Goal: Task Accomplishment & Management: Complete application form

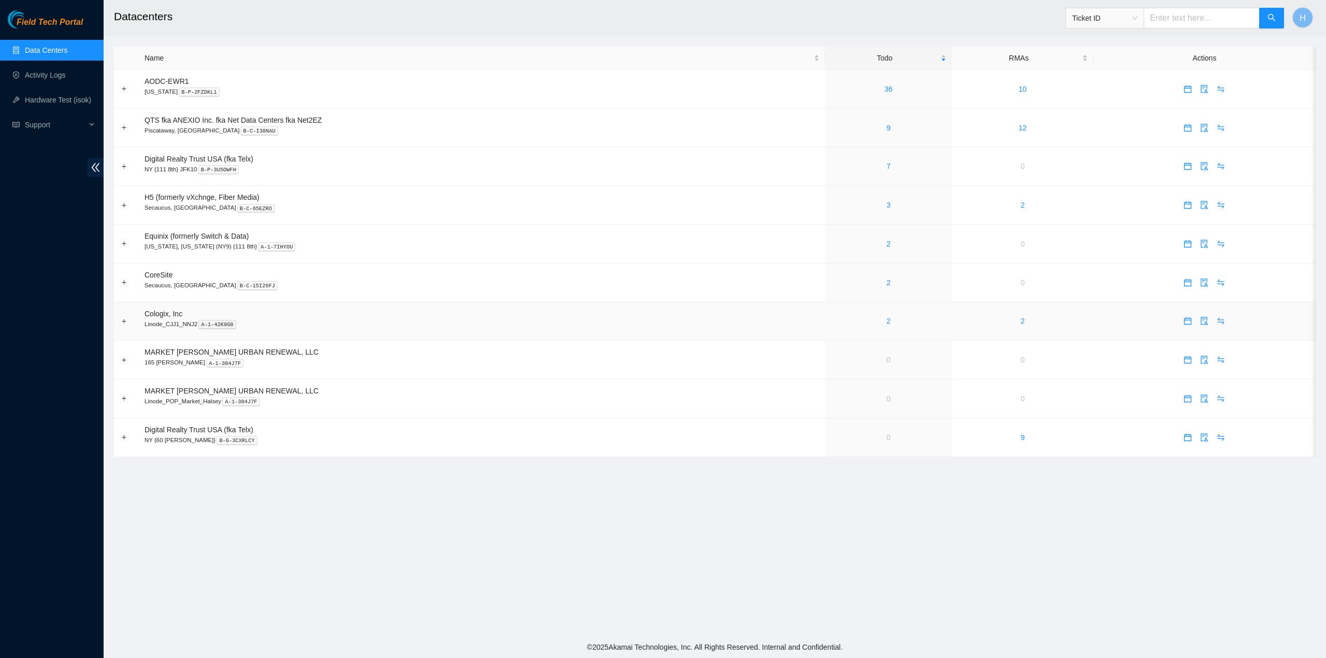
click at [877, 325] on div "2" at bounding box center [888, 320] width 115 height 11
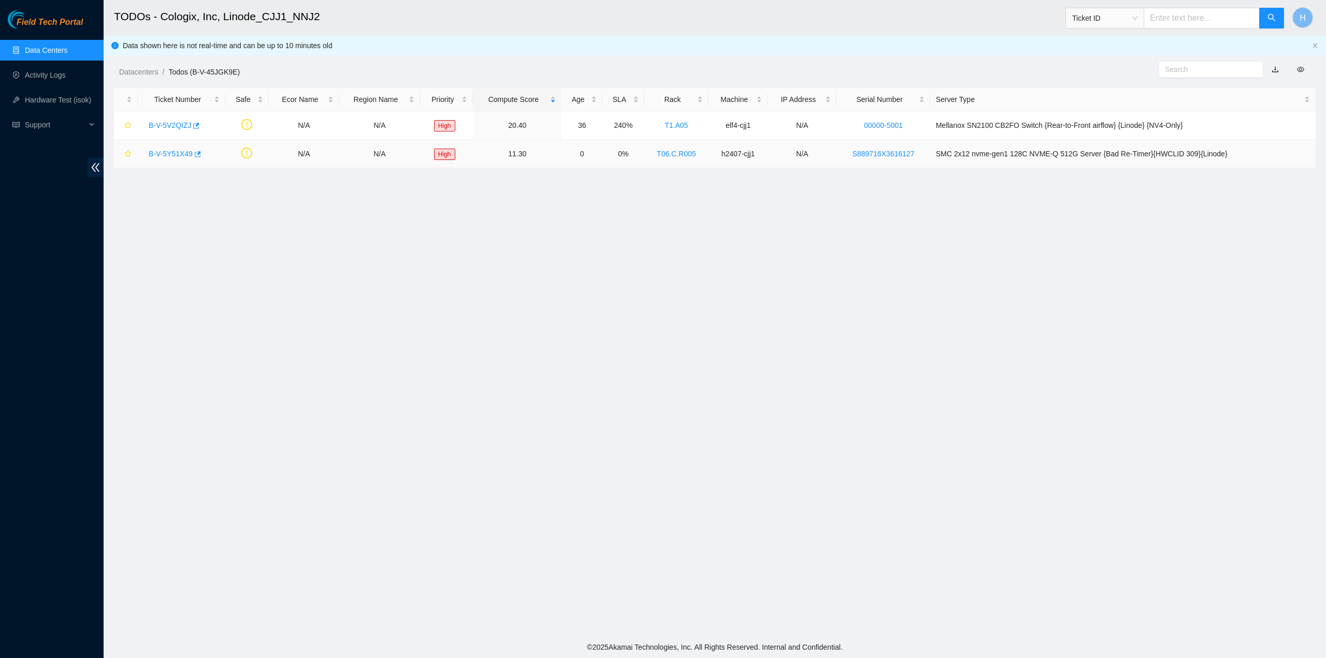
click at [177, 153] on link "B-V-5Y51X49" at bounding box center [171, 154] width 44 height 8
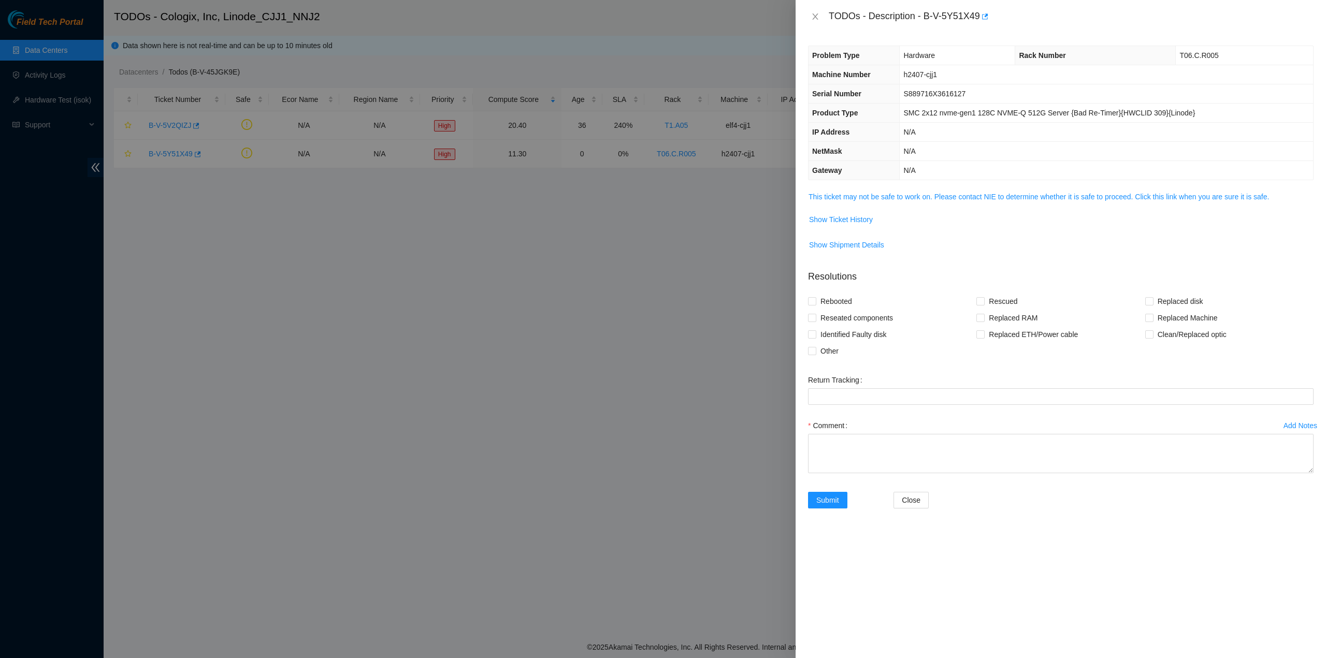
click at [953, 166] on td "N/A" at bounding box center [1105, 170] width 413 height 19
click at [957, 187] on div "Problem Type Hardware Rack Number T06.C.R005 Machine Number h2407-cjj1 Serial N…" at bounding box center [1060, 345] width 530 height 625
click at [957, 193] on link "This ticket may not be safe to work on. Please contact NIE to determine whether…" at bounding box center [1038, 197] width 460 height 8
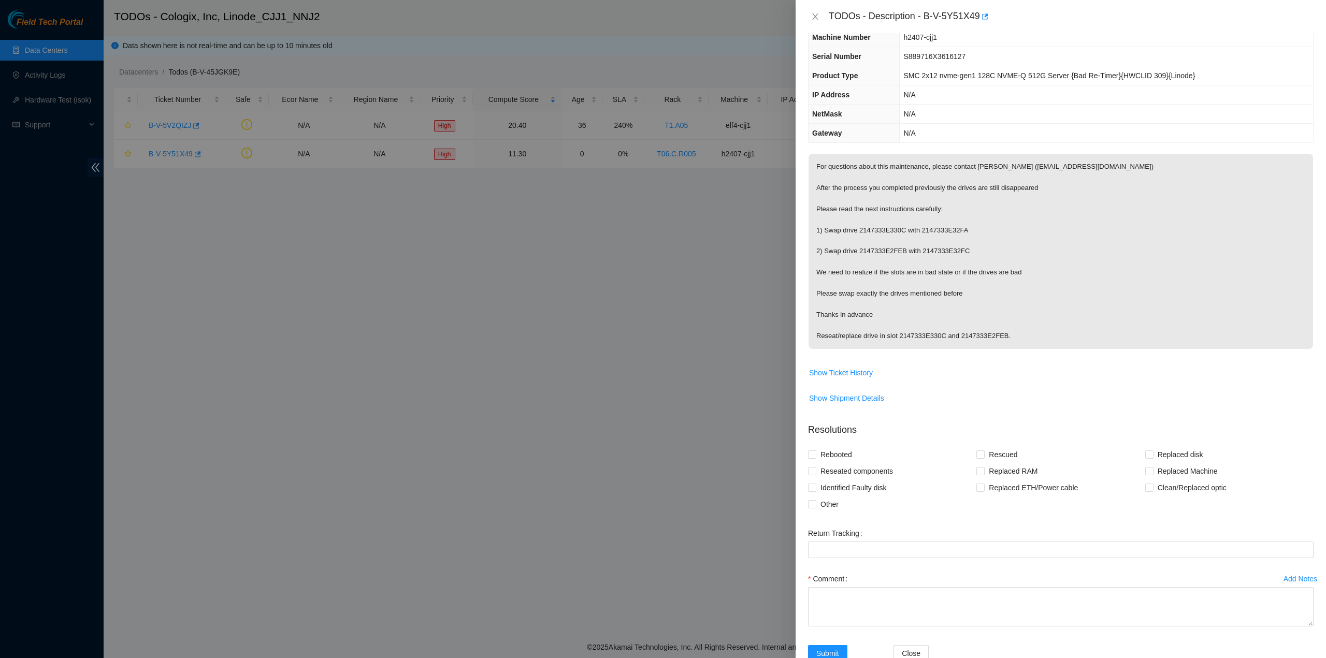
scroll to position [64, 0]
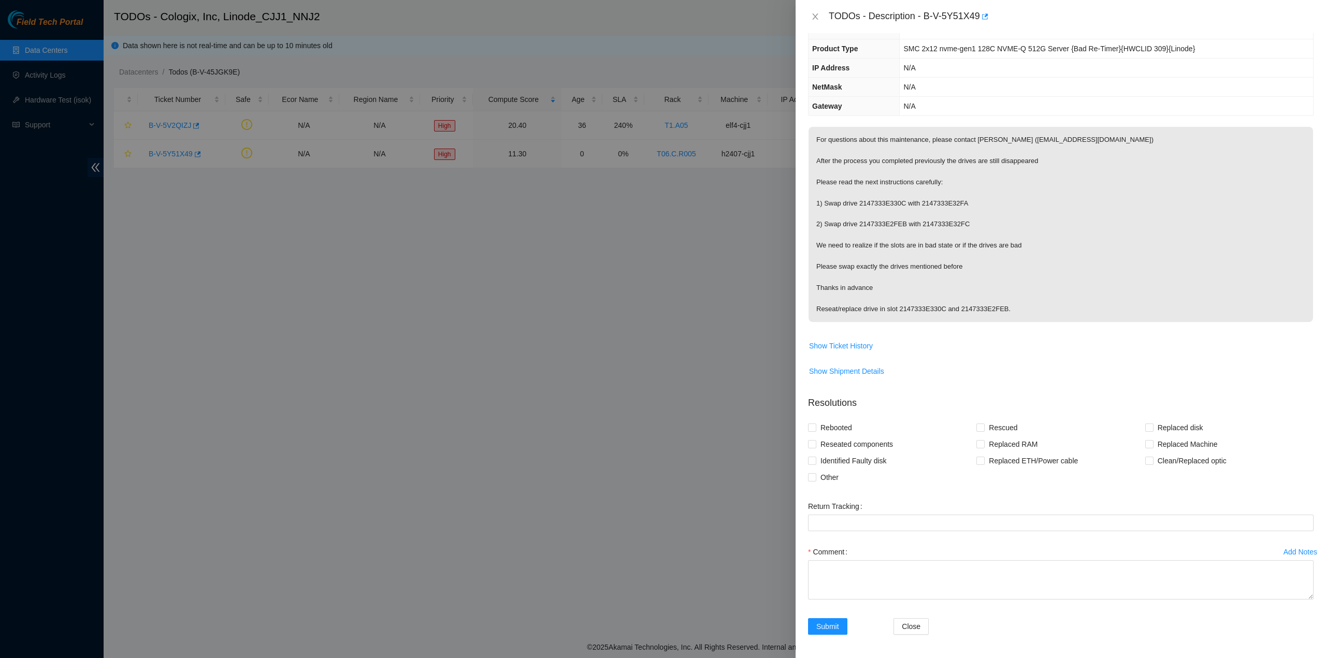
drag, startPoint x: 1016, startPoint y: 302, endPoint x: 977, endPoint y: 271, distance: 50.2
click at [977, 271] on p "For questions about this maintenance, please contact Reyner Arce Elizondo (rarc…" at bounding box center [1060, 224] width 504 height 195
click at [424, 105] on div at bounding box center [663, 329] width 1326 height 658
click at [40, 77] on div at bounding box center [663, 329] width 1326 height 658
drag, startPoint x: 60, startPoint y: 68, endPoint x: 54, endPoint y: 67, distance: 5.3
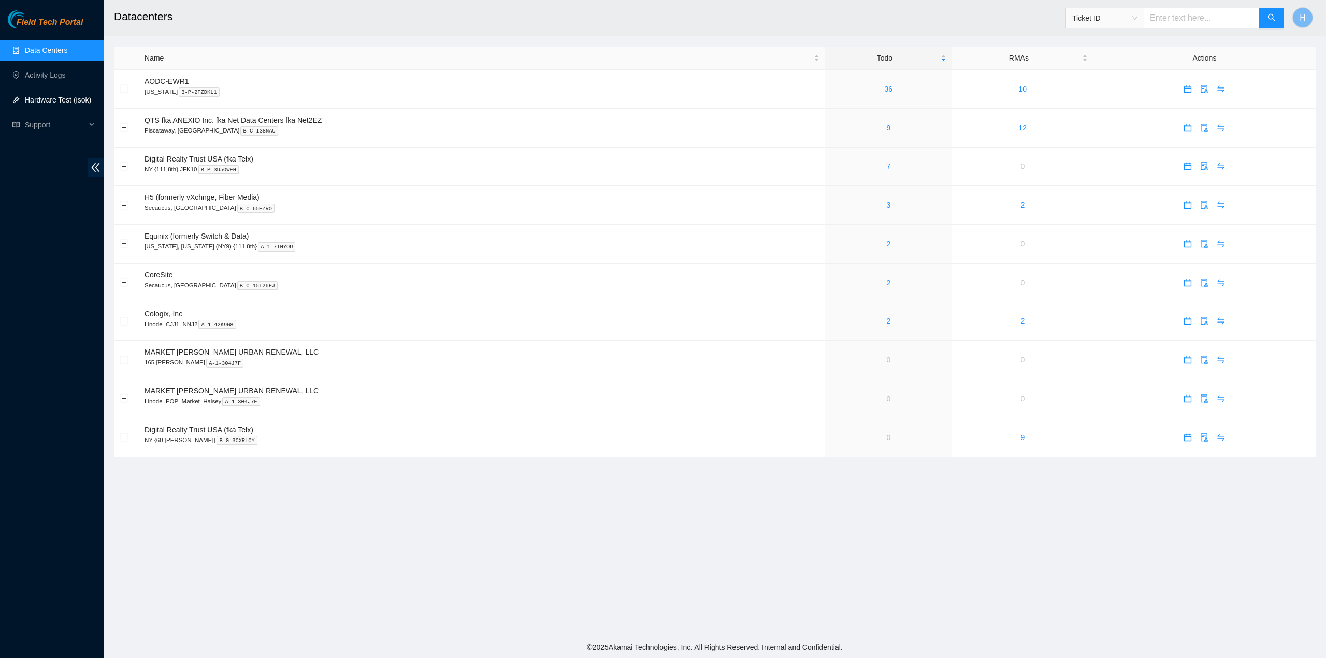
click at [75, 96] on link "Hardware Test (isok)" at bounding box center [58, 100] width 66 height 8
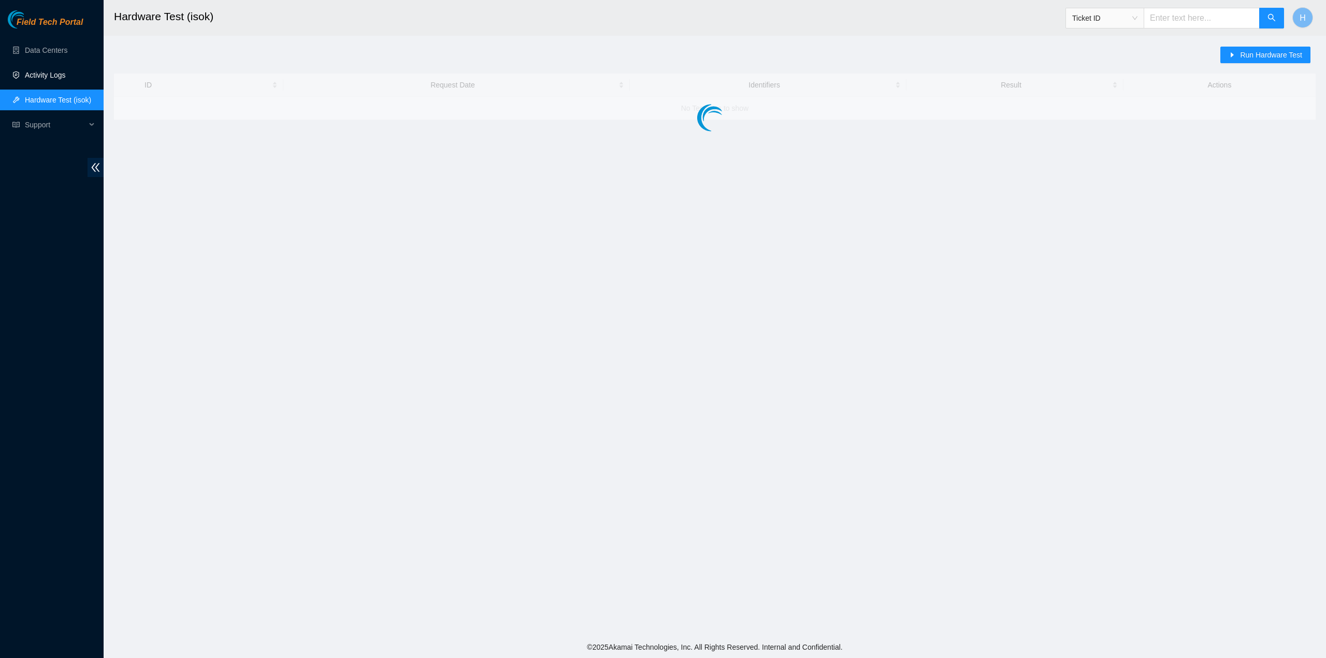
click at [66, 78] on link "Activity Logs" at bounding box center [45, 75] width 41 height 8
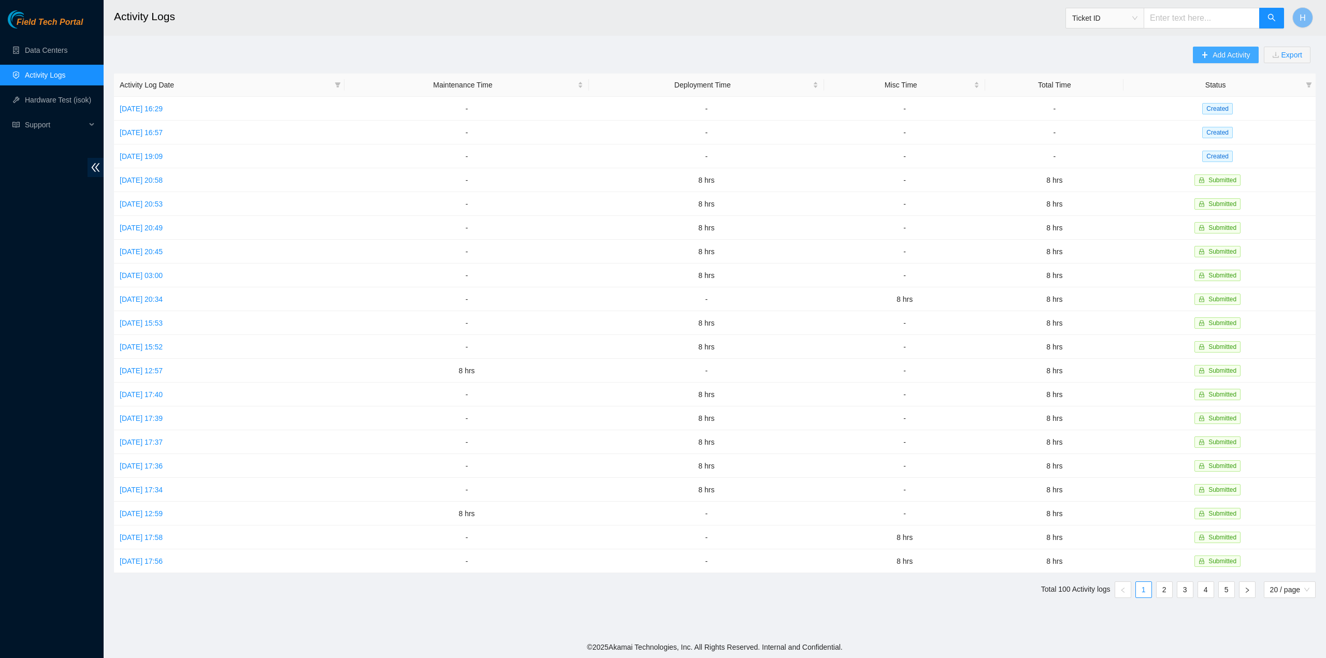
click at [1220, 59] on span "Add Activity" at bounding box center [1230, 54] width 37 height 11
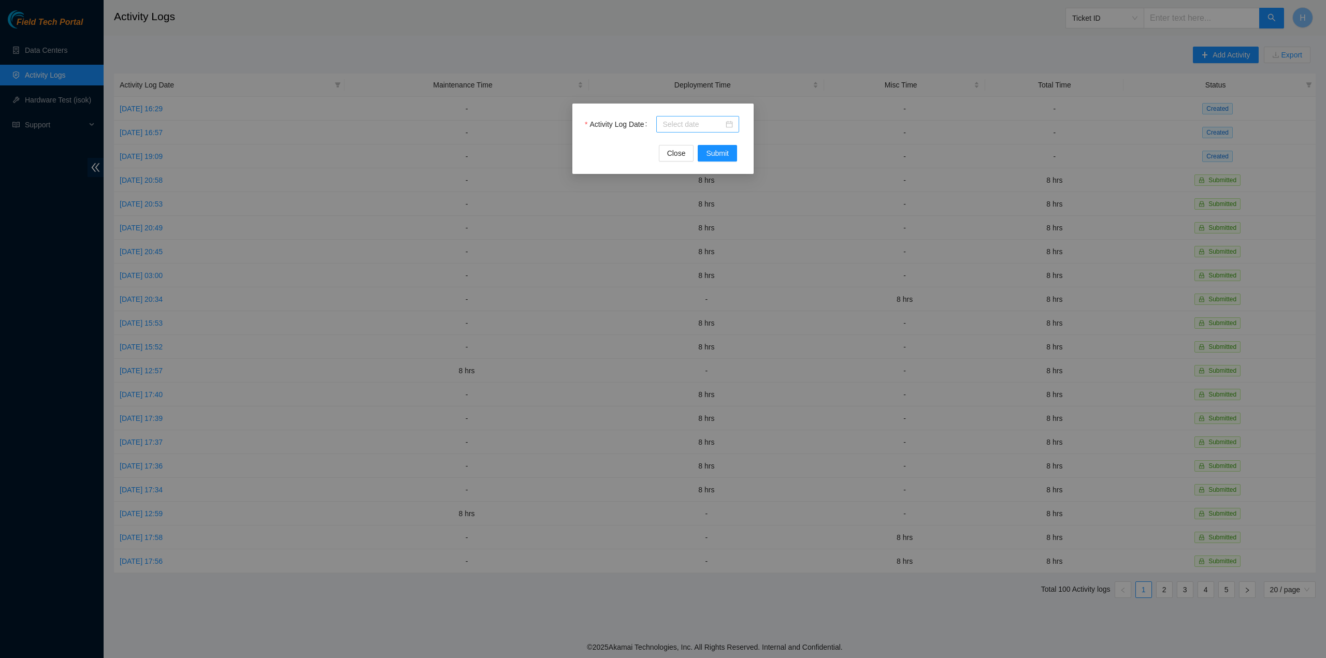
click at [728, 127] on div at bounding box center [697, 124] width 70 height 11
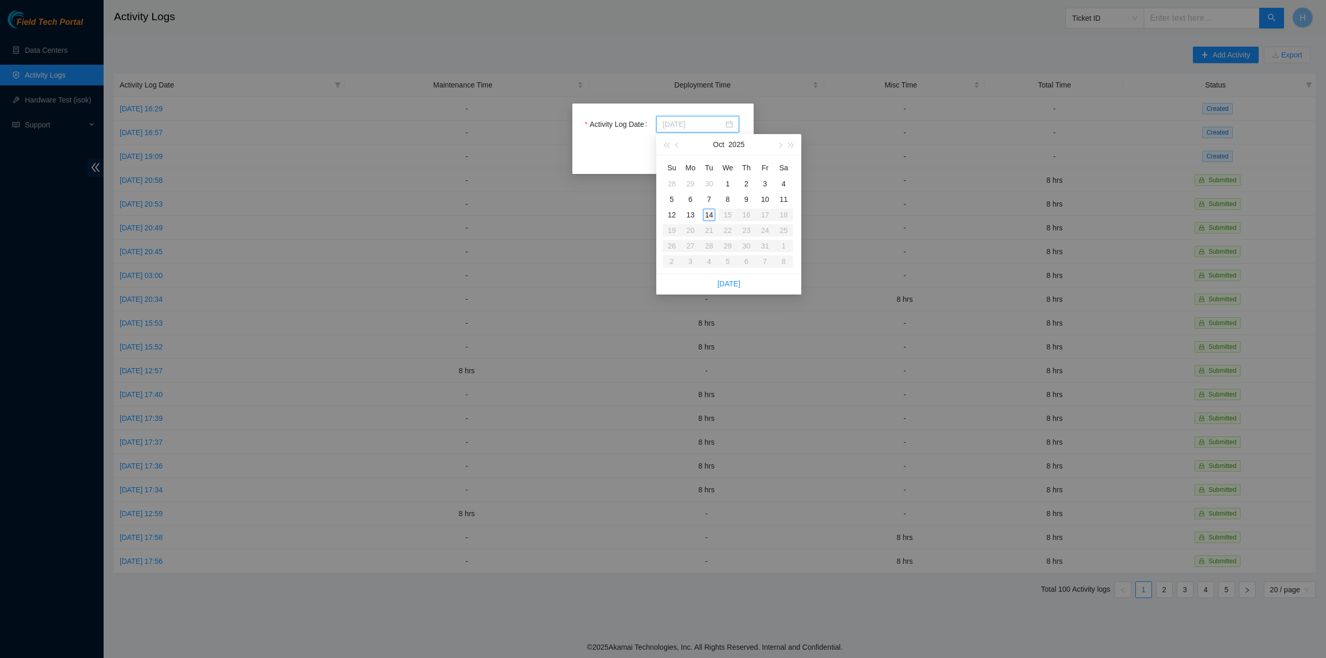
type input "2025-10-14"
type input "2025-10-08"
click at [727, 202] on div "8" at bounding box center [727, 199] width 12 height 12
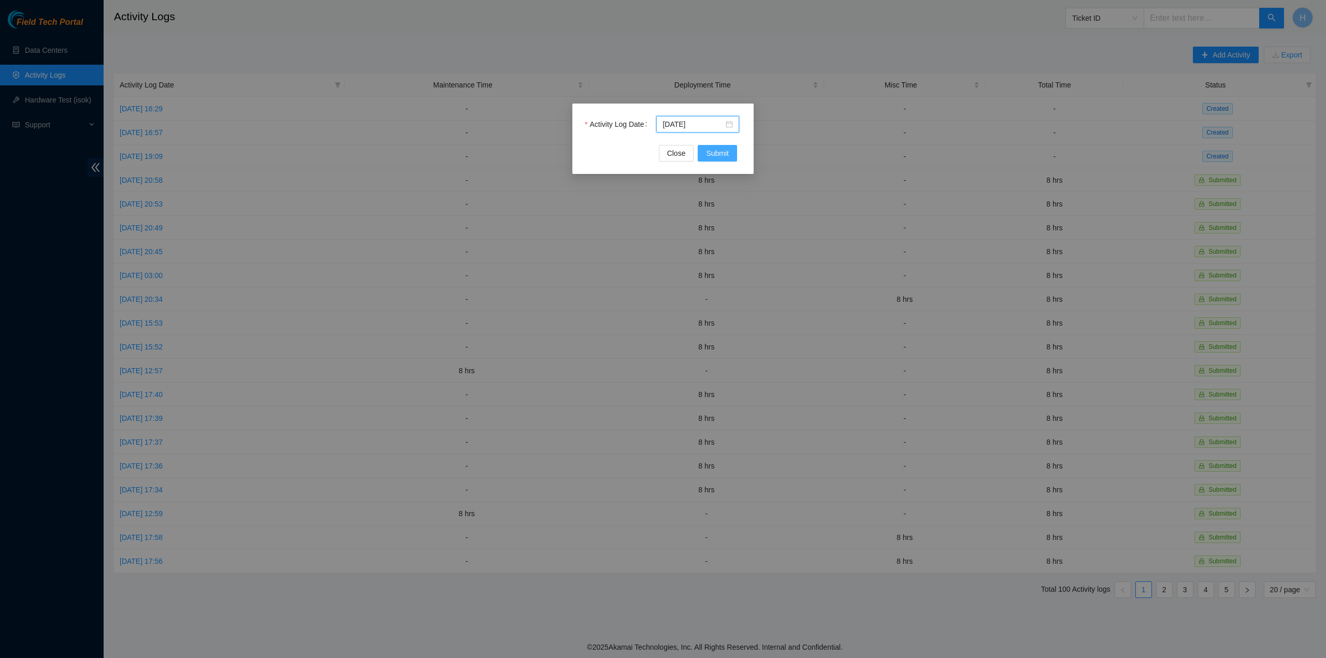
click at [722, 152] on span "Submit" at bounding box center [717, 153] width 23 height 11
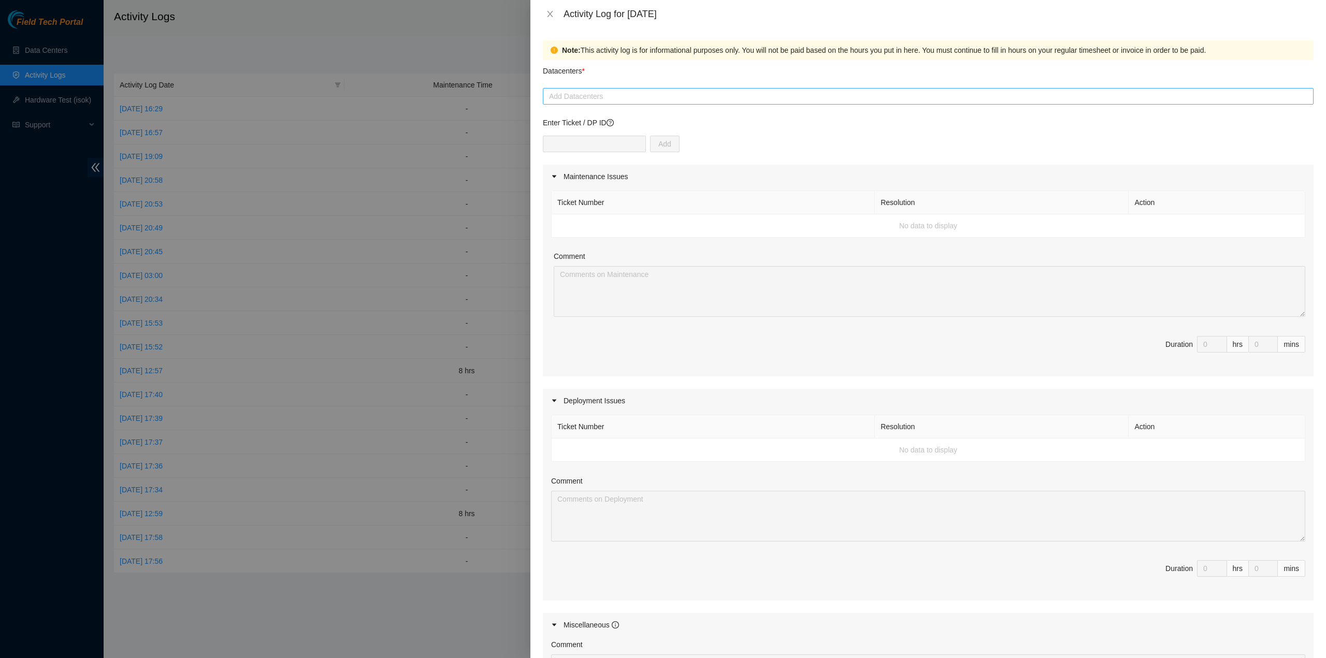
click at [629, 97] on div at bounding box center [927, 96] width 765 height 12
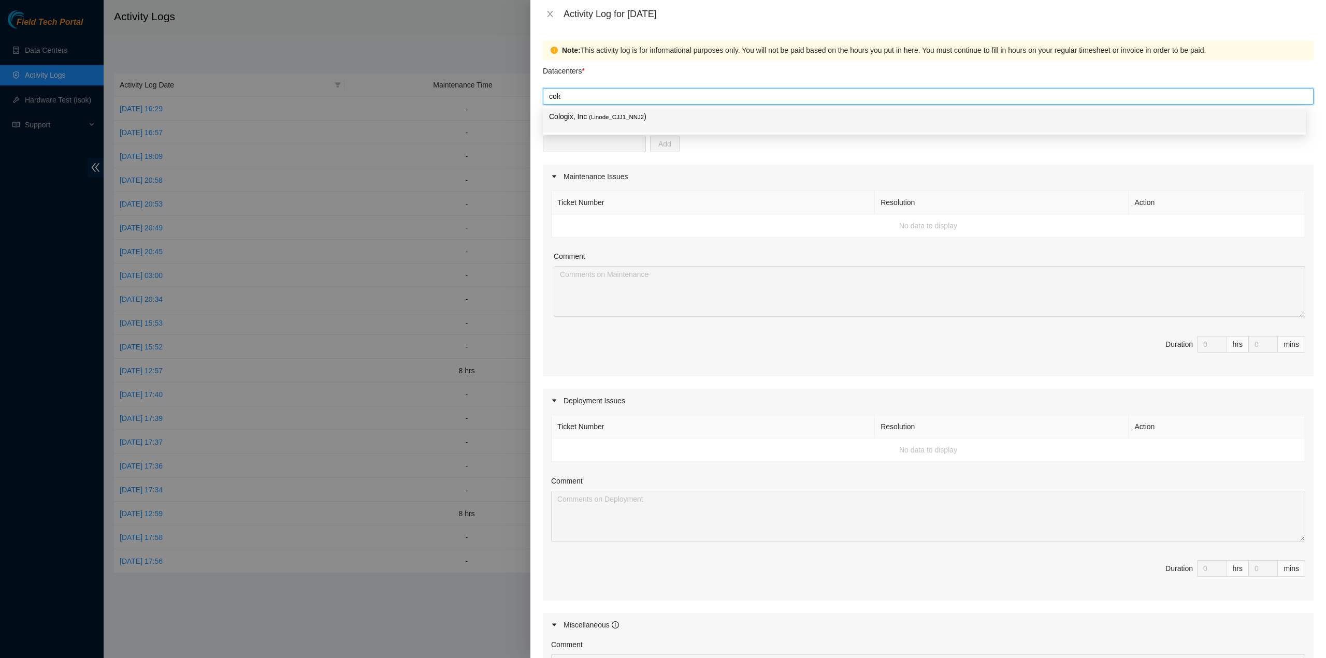
type input "colog"
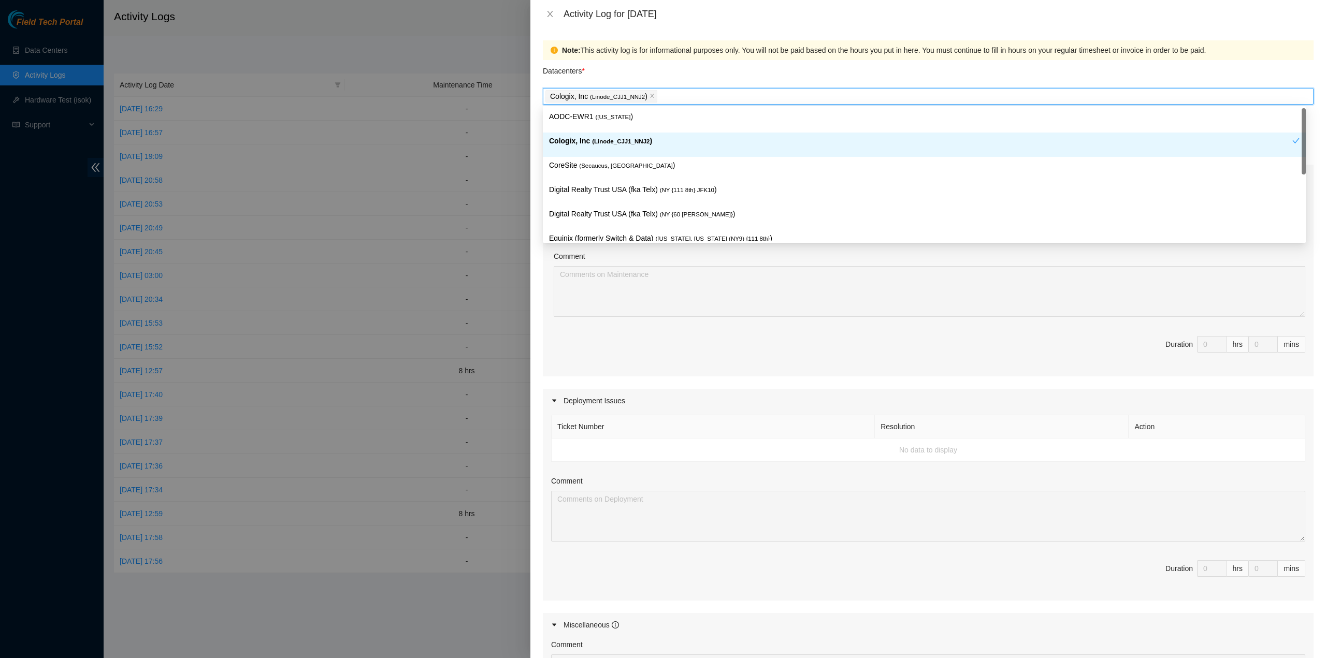
click at [609, 148] on div "Cologix, Inc ( Linode_CJJ1_NNJ2 )" at bounding box center [920, 144] width 743 height 19
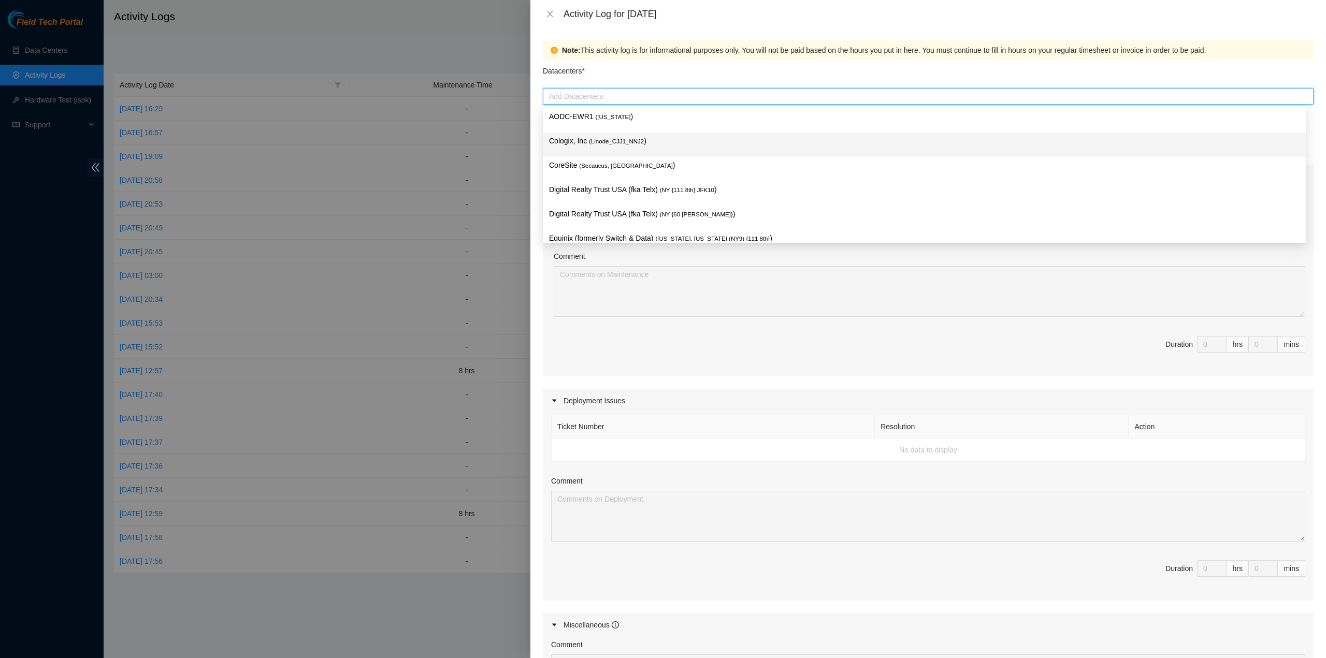
click at [608, 144] on span "( Linode_CJJ1_NNJ2" at bounding box center [616, 141] width 55 height 6
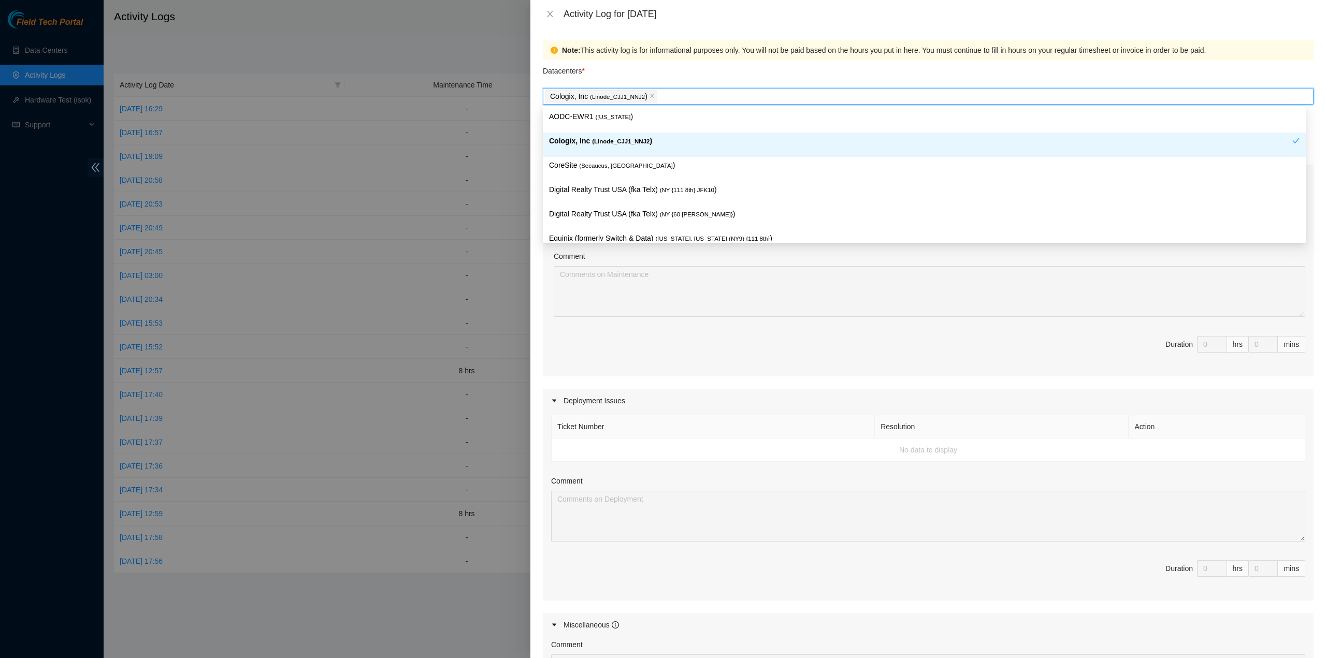
click at [636, 361] on span "Duration 0 hrs 0 mins" at bounding box center [928, 350] width 754 height 29
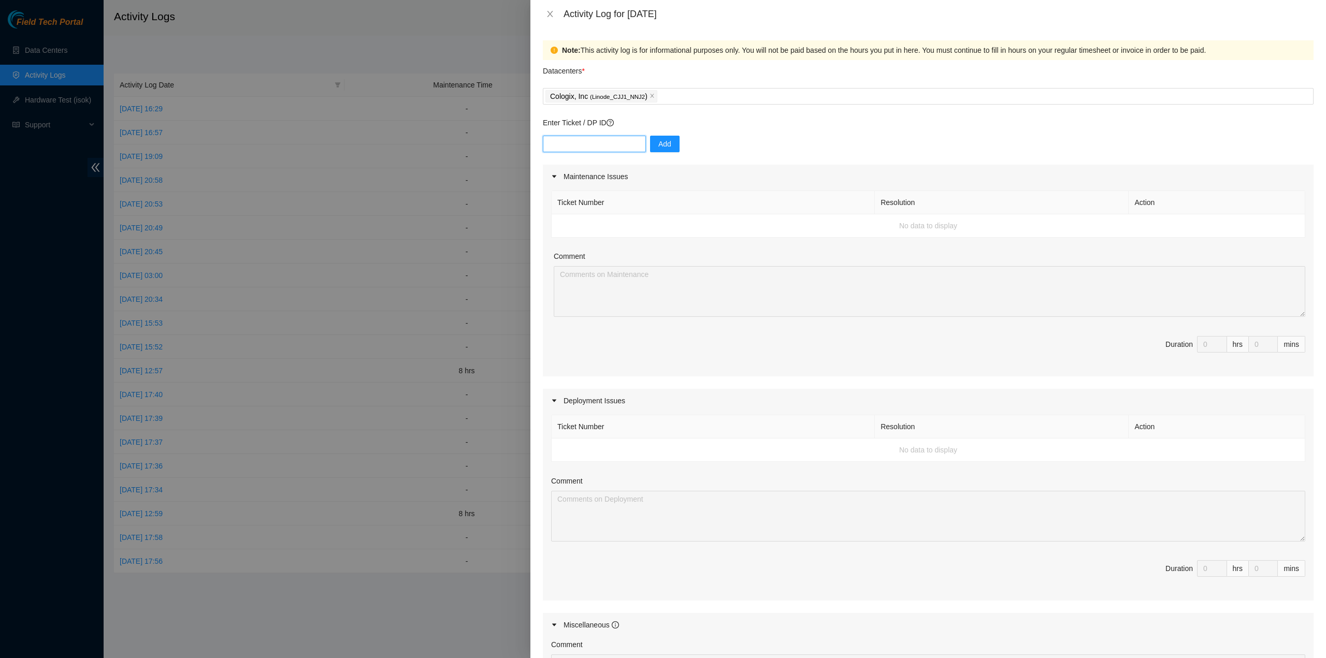
click at [603, 146] on input "text" at bounding box center [594, 144] width 103 height 17
click at [645, 113] on form "Datacenters * Cologix, Inc ( Linode_CJJ1_NNJ2 ) Enter Ticket / DP ID Add Mainte…" at bounding box center [928, 453] width 770 height 787
click at [606, 142] on input "text" at bounding box center [594, 144] width 103 height 17
paste input "B-V-5VPIU4N"
type input "B-V-5VPIU4N"
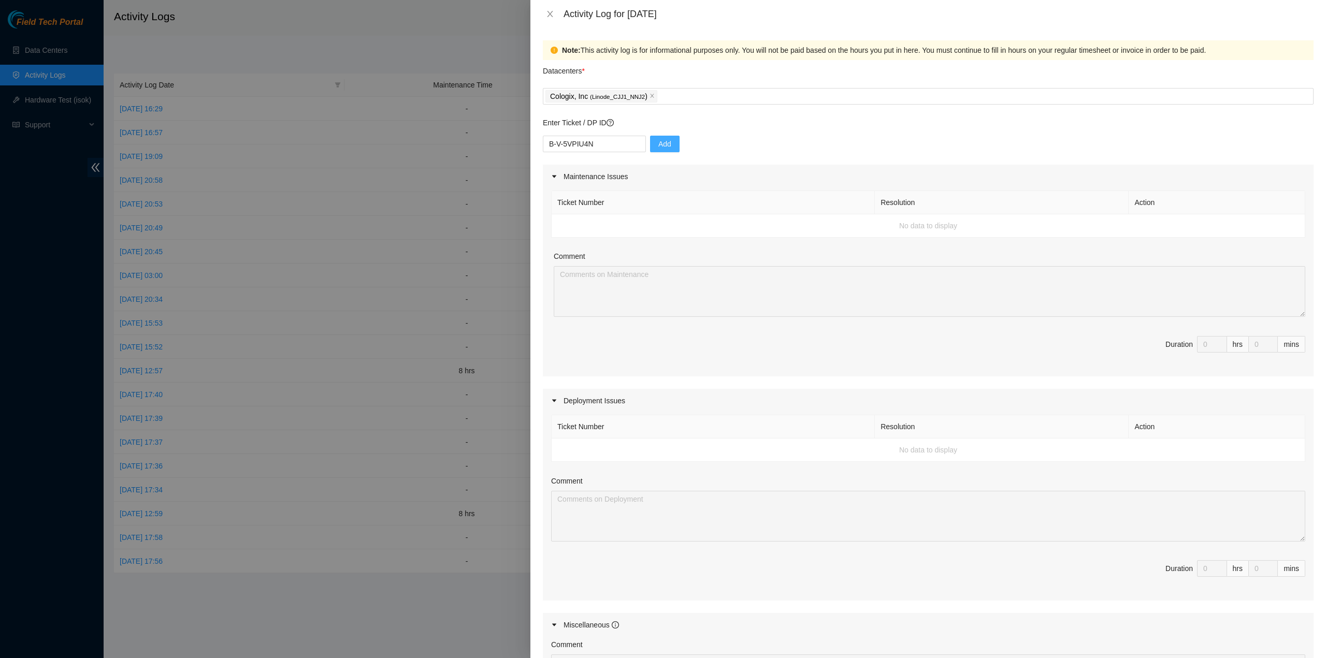
click at [658, 143] on span "Add" at bounding box center [664, 143] width 13 height 11
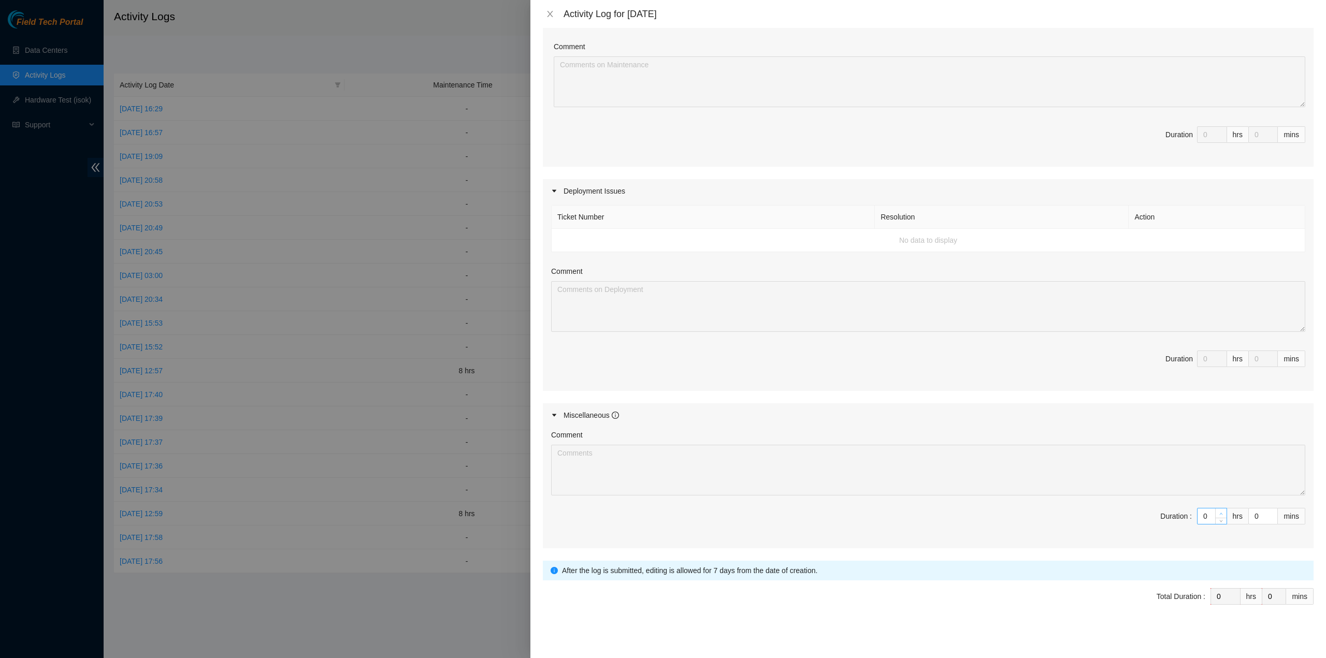
type input "1"
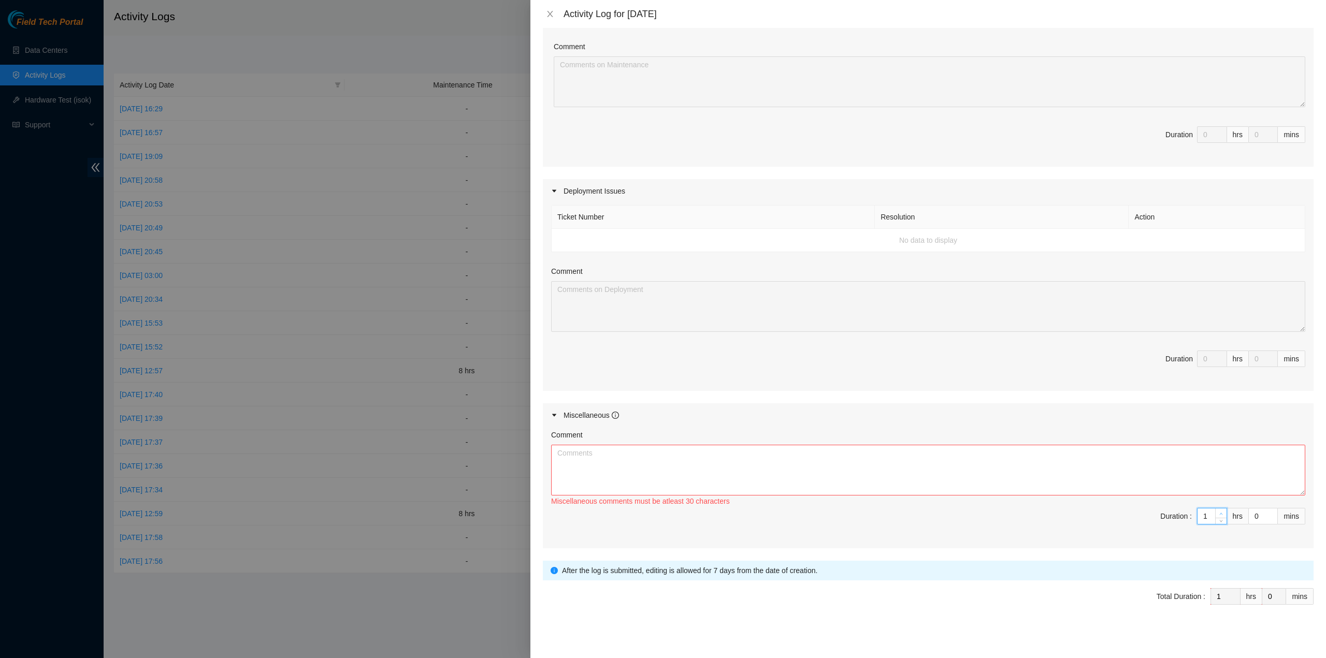
click at [1215, 508] on span "Increase Value" at bounding box center [1220, 512] width 11 height 9
click at [1201, 512] on input "1" at bounding box center [1211, 516] width 29 height 16
type input "8"
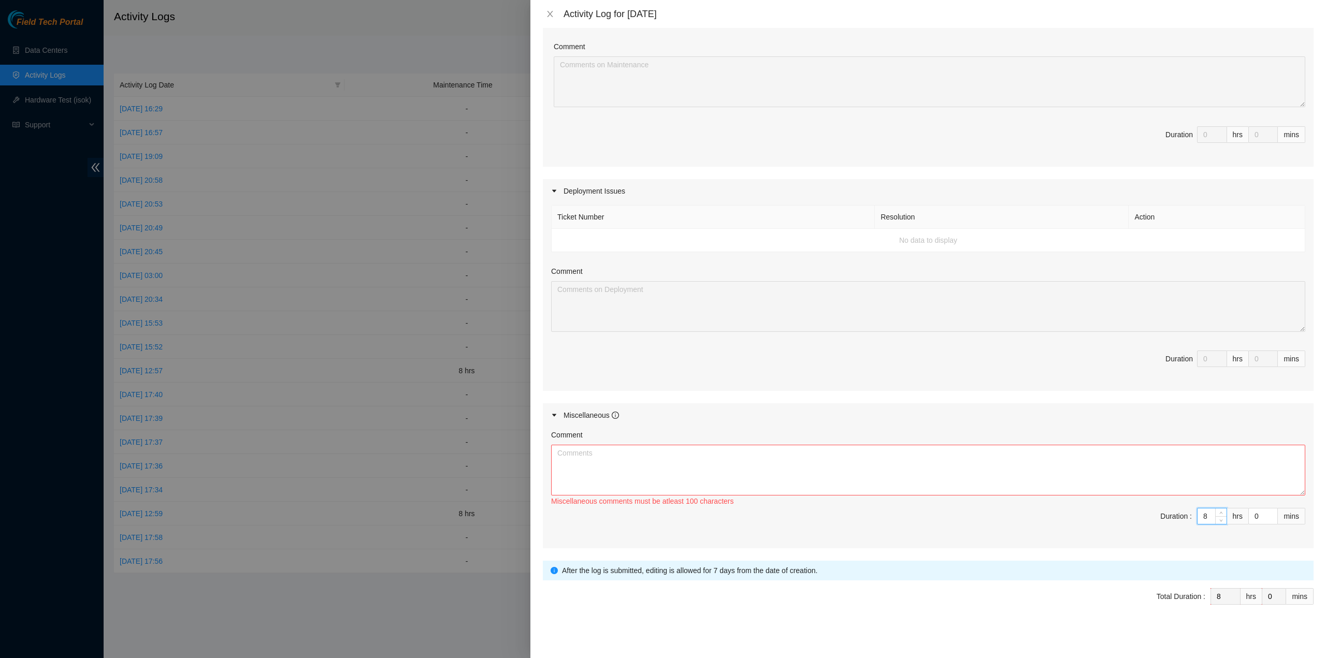
type input "8"
click at [1177, 460] on textarea "Comment" at bounding box center [928, 470] width 754 height 51
paste textarea "B-V-5VPIU4N Resolution: Other, Comment: S340194X1424519, Return Tracking Number…"
drag, startPoint x: 563, startPoint y: 626, endPoint x: 573, endPoint y: 626, distance: 9.3
click at [564, 626] on span "Submit" at bounding box center [562, 628] width 23 height 11
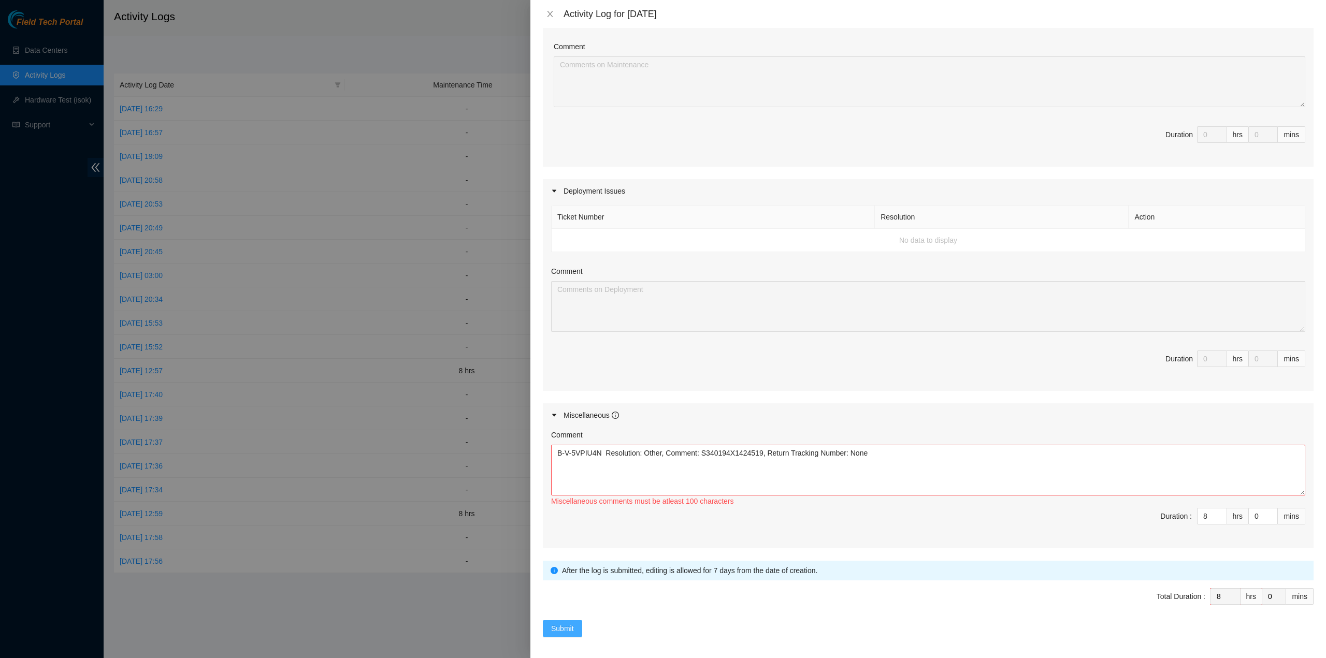
click at [564, 623] on span "Submit" at bounding box center [562, 628] width 23 height 11
click at [884, 445] on textarea "B-V-5VPIU4N Resolution: Other, Comment: S340194X1424519, Return Tracking Number…" at bounding box center [928, 470] width 754 height 51
click at [750, 452] on textarea "B-V-5VPIU4N Resolution: Other, Comment: S340194X1424519, Return Tracking Number…" at bounding box center [928, 470] width 754 height 51
click at [606, 452] on textarea "B-V-5VPIU4N Resolution: Other, Comment: S340194X1424519, Return Tracking Number…" at bounding box center [928, 470] width 754 height 51
click at [686, 452] on textarea "B-V-5VPIU4N Resolution: Other, Comment: S340194X1424519, Return Tracking Number…" at bounding box center [928, 470] width 754 height 51
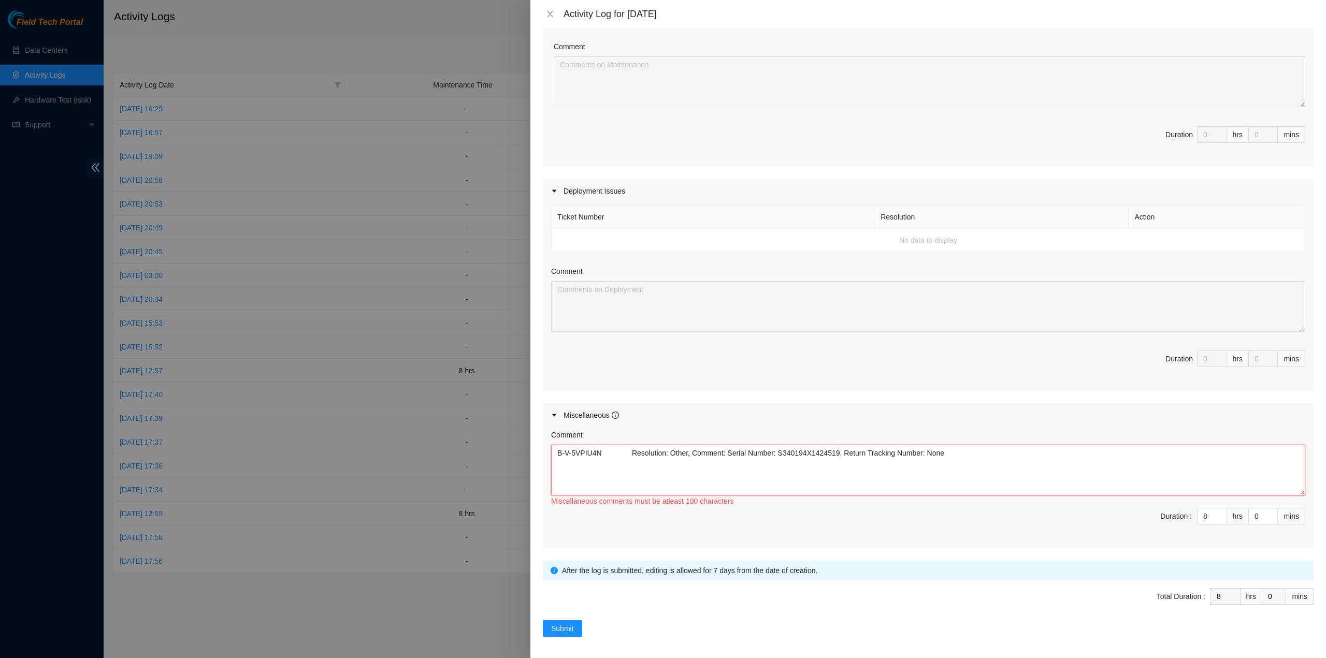
click at [833, 453] on textarea "B-V-5VPIU4N Resolution: Other, Comment: Serial Number: S340194X1424519, Return …" at bounding box center [928, 470] width 754 height 51
click at [913, 452] on textarea "B-V-5VPIU4N Resolution: Other, Comment: Serial Number: S340194X1424519, Return …" at bounding box center [928, 470] width 754 height 51
click at [932, 449] on textarea "B-V-5VPIU4N Resolution: Other, Comment: Serial Number: S340194X1424519, Return …" at bounding box center [928, 470] width 754 height 51
click at [940, 450] on textarea "B-V-5VPIU4N Resolution: Other, Comment: Serial Number: S340194X1424519, Return …" at bounding box center [928, 470] width 754 height 51
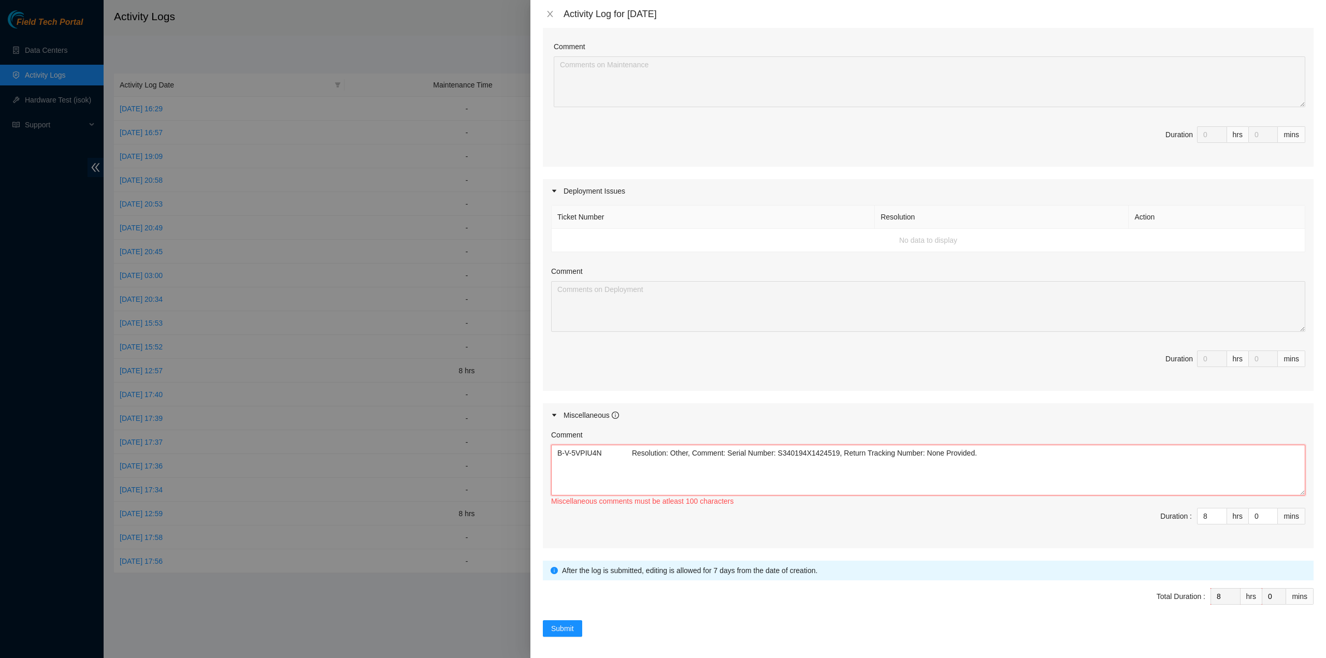
click at [834, 453] on textarea "B-V-5VPIU4N Resolution: Other, Comment: Serial Number: S340194X1424519, Return …" at bounding box center [928, 470] width 754 height 51
click at [600, 449] on textarea "B-V-5VPIU4N Resolution: Other, Comment: Serial Number: S340194X1424519, Return …" at bounding box center [928, 470] width 754 height 51
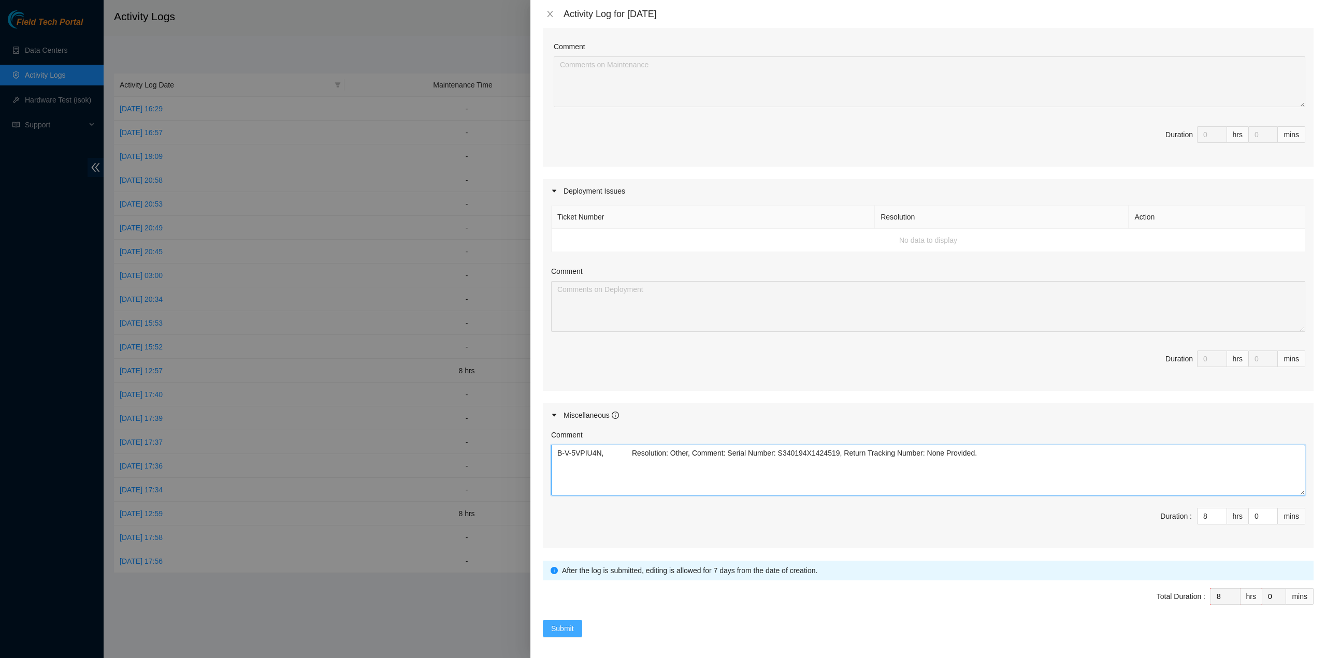
type textarea "B-V-5VPIU4N, Resolution: Other, Comment: Serial Number: S340194X1424519, Return…"
click at [560, 623] on span "Submit" at bounding box center [562, 628] width 23 height 11
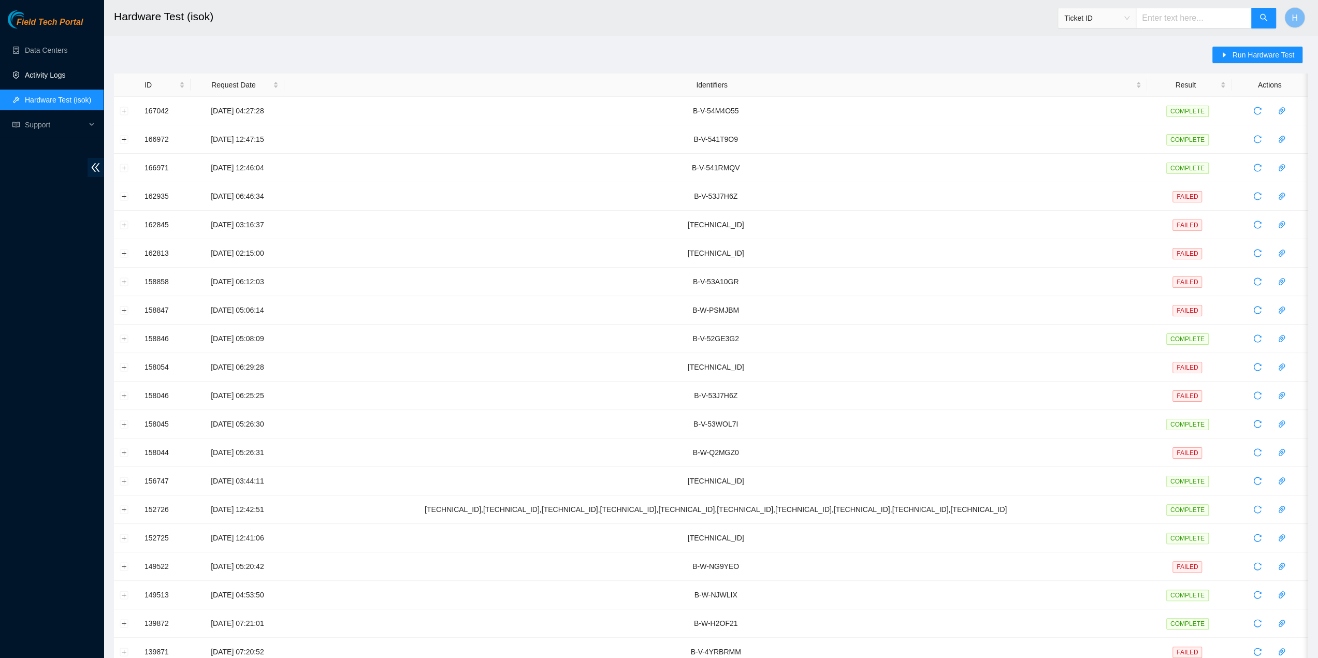
click at [44, 73] on link "Activity Logs" at bounding box center [45, 75] width 41 height 8
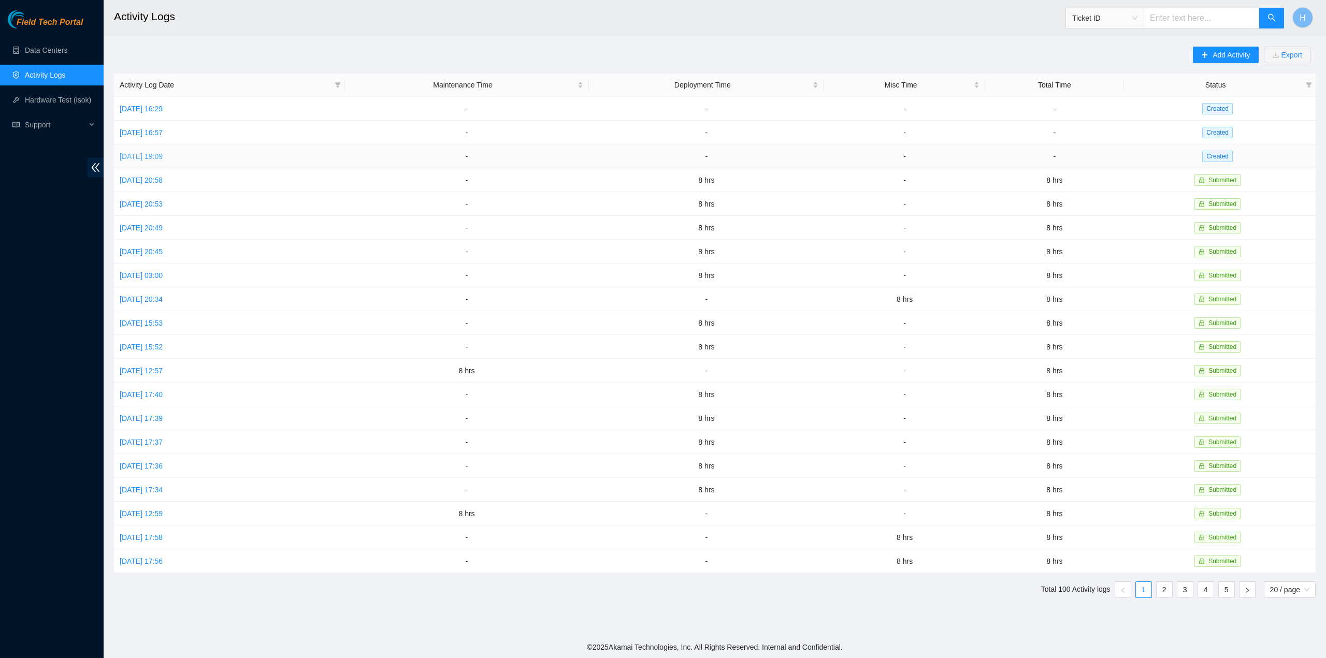
click at [156, 157] on link "Tue, 07 Oct 2025 19:09" at bounding box center [141, 156] width 43 height 8
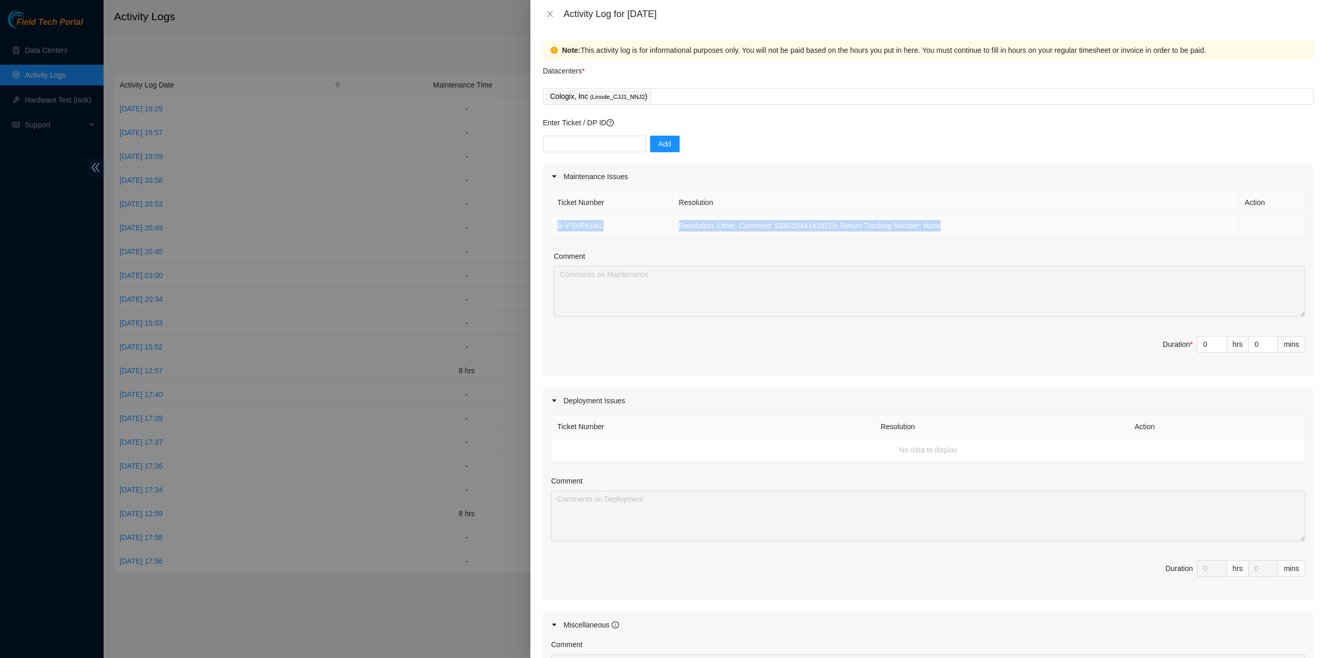
drag, startPoint x: 958, startPoint y: 230, endPoint x: 554, endPoint y: 225, distance: 403.9
click at [554, 225] on tr "B-V-5VPIU4N Resolution: Other, Comment: S340194X1424519, Return Tracking Number…" at bounding box center [927, 225] width 753 height 23
copy tr "B-V-5VPIU4N Resolution: Other, Comment: S340194X1424519, Return Tracking Number…"
click at [619, 236] on td "B-V-5VPIU4N" at bounding box center [612, 225] width 122 height 23
drag, startPoint x: 615, startPoint y: 222, endPoint x: 552, endPoint y: 228, distance: 63.5
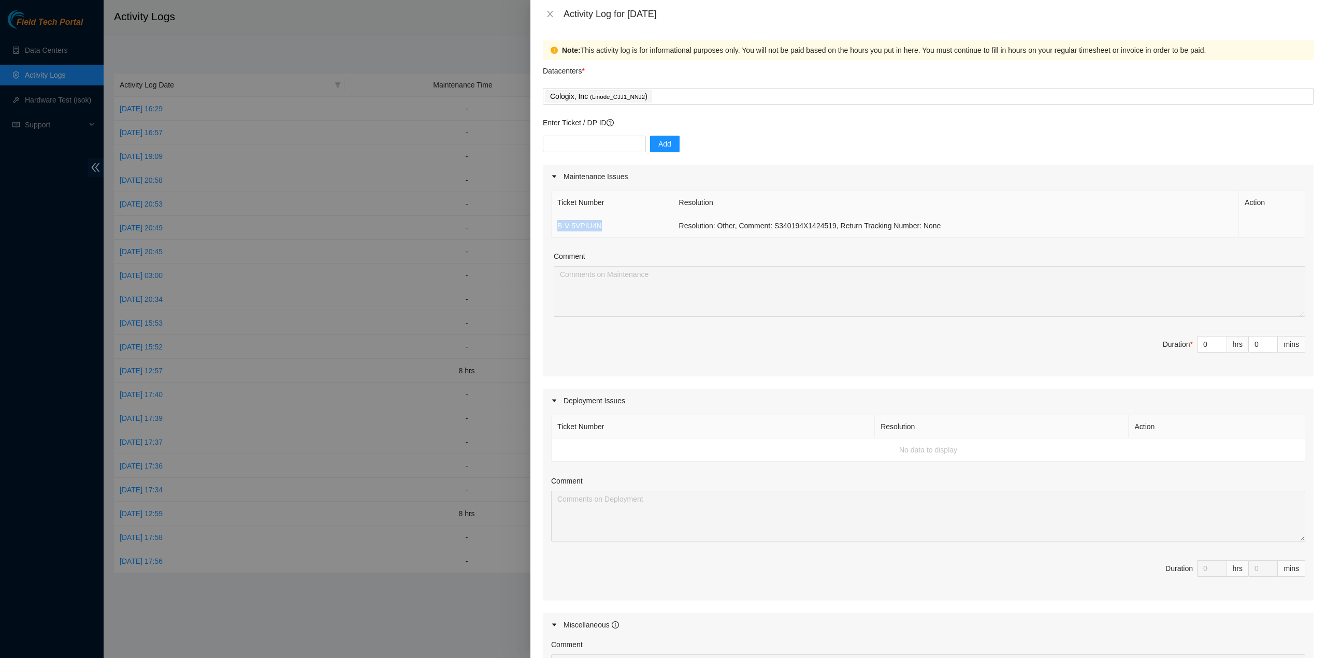
click at [552, 228] on td "B-V-5VPIU4N" at bounding box center [612, 225] width 122 height 23
copy link "B-V-5VPIU4N"
click at [811, 220] on td "Resolution: Other, Comment: S340194X1424519, Return Tracking Number: None" at bounding box center [956, 225] width 566 height 23
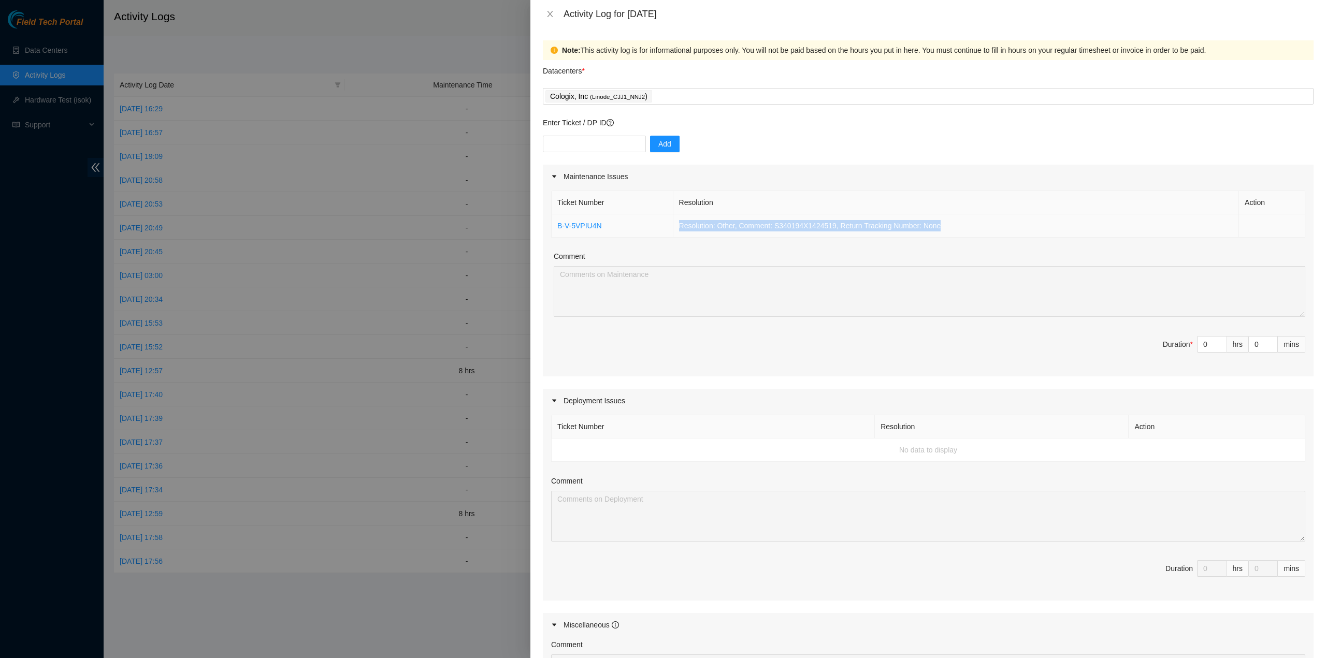
copy td "Resolution: Other, Comment: S340194X1424519, Return Tracking Number: None"
click at [978, 232] on td "Resolution: Other, Comment: S340194X1424519, Return Tracking Number: None" at bounding box center [956, 225] width 566 height 23
drag, startPoint x: 957, startPoint y: 220, endPoint x: 552, endPoint y: 236, distance: 404.7
click at [552, 236] on tr "B-V-5VPIU4N Resolution: Other, Comment: S340194X1424519, Return Tracking Number…" at bounding box center [927, 225] width 753 height 23
copy tr "B-V-5VPIU4N Resolution: Other, Comment: S340194X1424519, Return Tracking Number…"
